Goal: Task Accomplishment & Management: Use online tool/utility

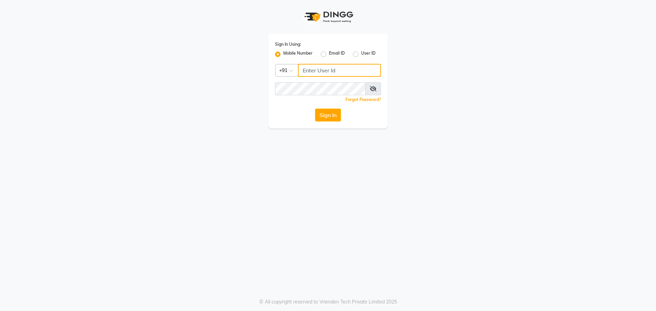
click at [339, 73] on input "Username" at bounding box center [339, 70] width 83 height 13
type input "9270029700"
click at [315, 109] on button "Sign In" at bounding box center [328, 115] width 26 height 13
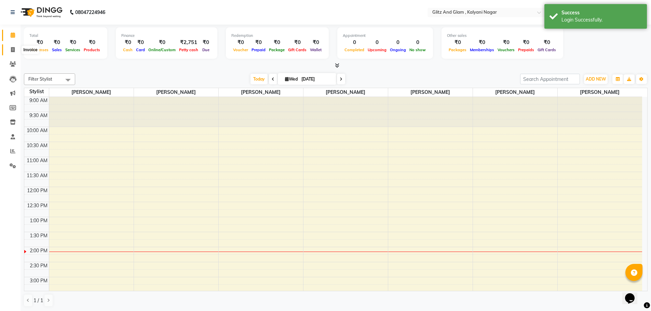
click at [12, 49] on icon at bounding box center [13, 49] width 4 height 5
select select "7347"
select select "service"
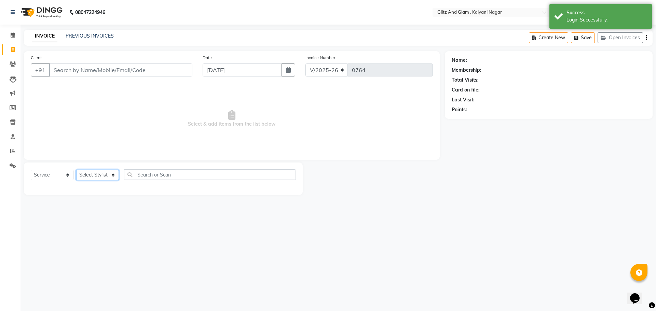
click at [101, 172] on select "Select Stylist [PERSON_NAME] [PERSON_NAME] [PERSON_NAME] [PERSON_NAME] [PERSON_…" at bounding box center [97, 175] width 43 height 11
select select "65894"
click at [76, 170] on select "Select Stylist [PERSON_NAME] [PERSON_NAME] [PERSON_NAME] [PERSON_NAME] [PERSON_…" at bounding box center [97, 175] width 43 height 11
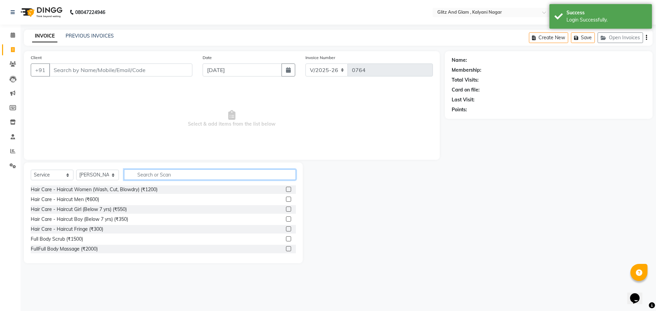
click at [173, 171] on input "text" at bounding box center [210, 174] width 172 height 11
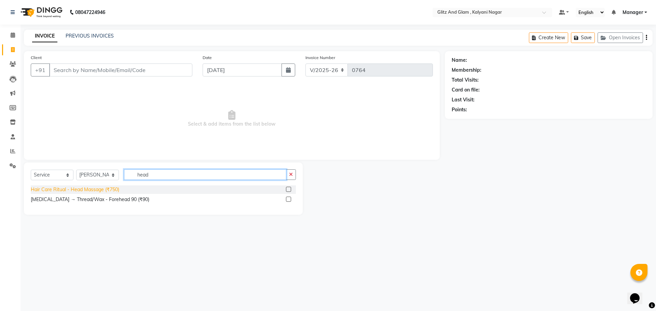
type input "head"
click at [119, 192] on div "Hair Care Ritual - Head Massage (₹750)" at bounding box center [75, 189] width 88 height 7
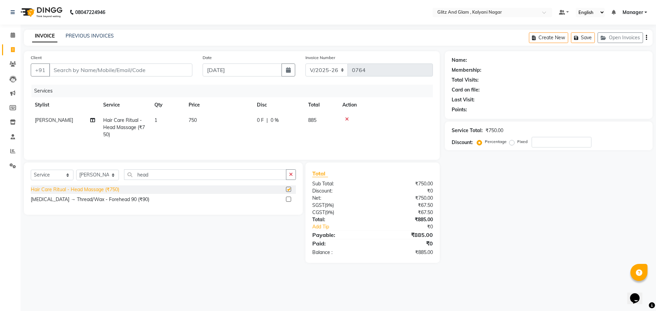
checkbox input "false"
drag, startPoint x: 153, startPoint y: 172, endPoint x: 133, endPoint y: 172, distance: 20.2
click at [133, 172] on input "head" at bounding box center [205, 174] width 162 height 11
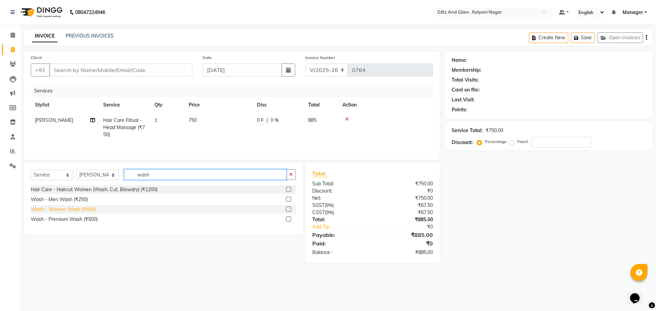
type input "wash"
click at [63, 209] on div "Wash - Women Wash (₹400)" at bounding box center [63, 209] width 65 height 7
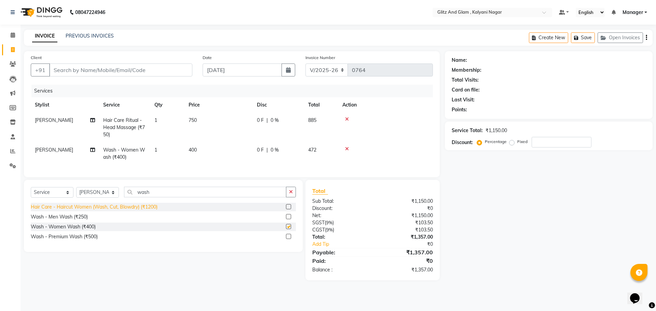
checkbox input "false"
click at [169, 69] on input "Client" at bounding box center [120, 70] width 143 height 13
type input "7"
type input "0"
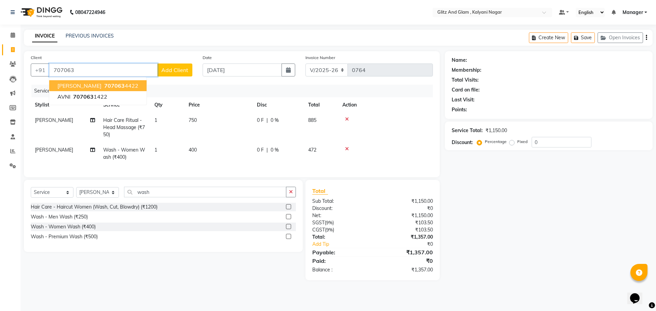
click at [131, 86] on button "[PERSON_NAME] 707063 4422" at bounding box center [97, 85] width 97 height 11
type input "7070634422"
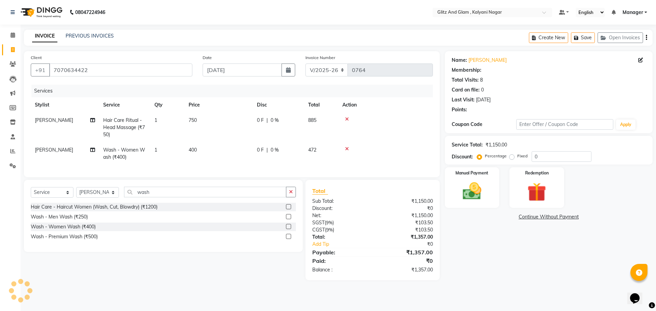
select select "1: Object"
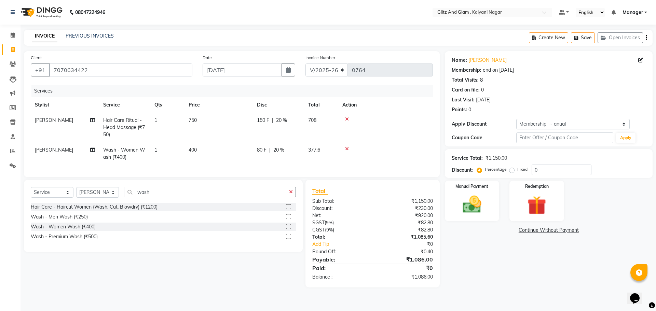
type input "20"
